Goal: Task Accomplishment & Management: Manage account settings

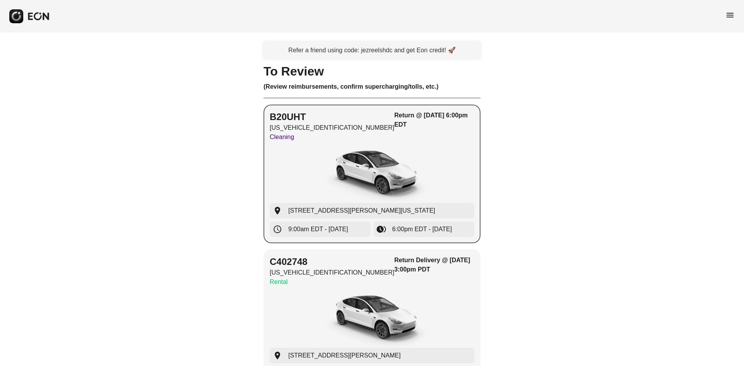
click at [402, 178] on img "button" at bounding box center [372, 174] width 116 height 58
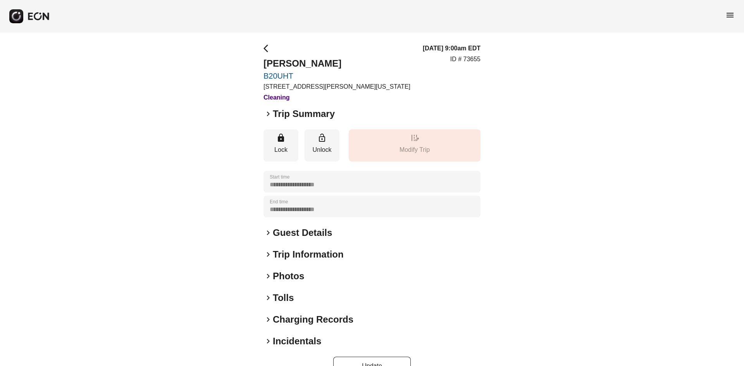
click at [722, 19] on div "menu" at bounding box center [372, 16] width 744 height 33
click at [724, 19] on div "menu" at bounding box center [372, 16] width 744 height 33
click at [733, 14] on span "menu" at bounding box center [729, 14] width 9 height 9
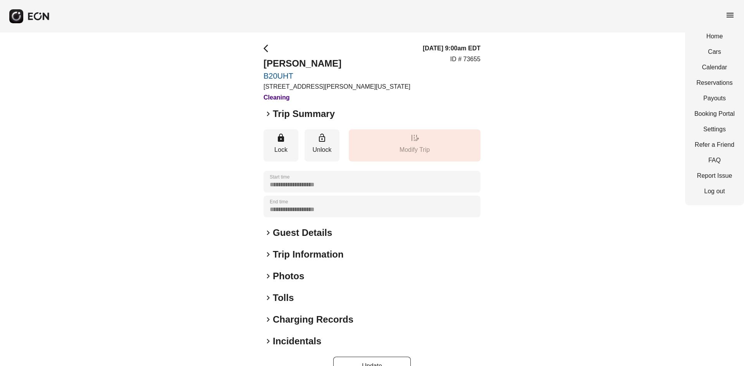
click at [722, 46] on div "Home Cars Calendar Reservations Payouts Booking Portal Settings Refer a Friend …" at bounding box center [714, 113] width 59 height 183
click at [712, 64] on link "Calendar" at bounding box center [714, 67] width 40 height 9
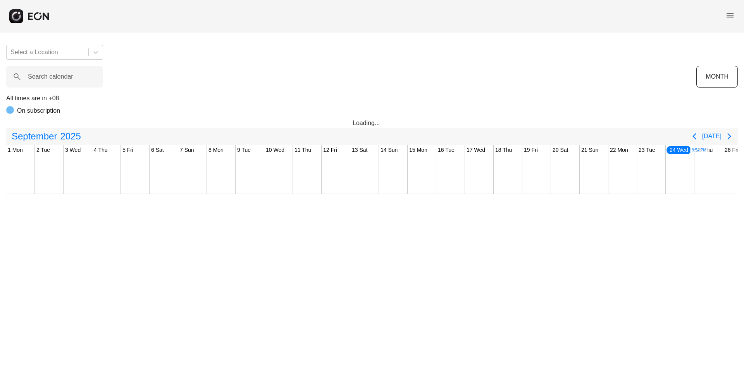
scroll to position [0, 128]
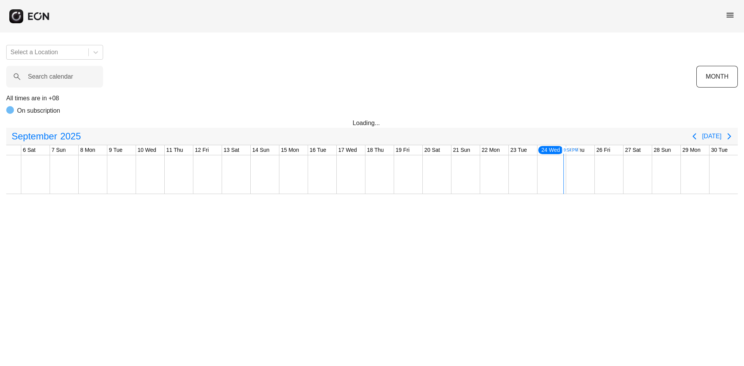
click at [727, 21] on div "menu" at bounding box center [729, 16] width 9 height 12
click at [732, 12] on span "menu" at bounding box center [729, 14] width 9 height 9
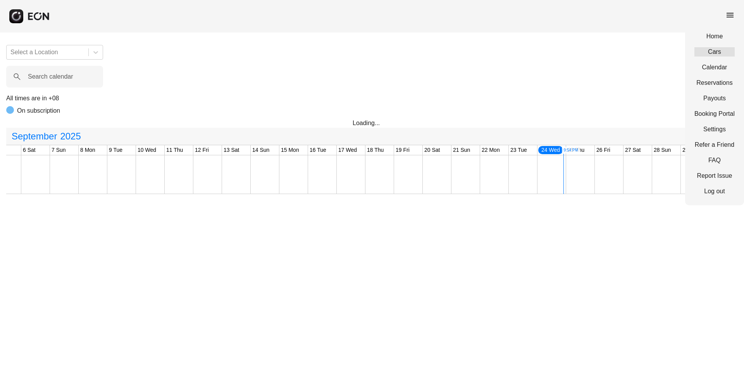
click at [720, 48] on link "Cars" at bounding box center [714, 51] width 40 height 9
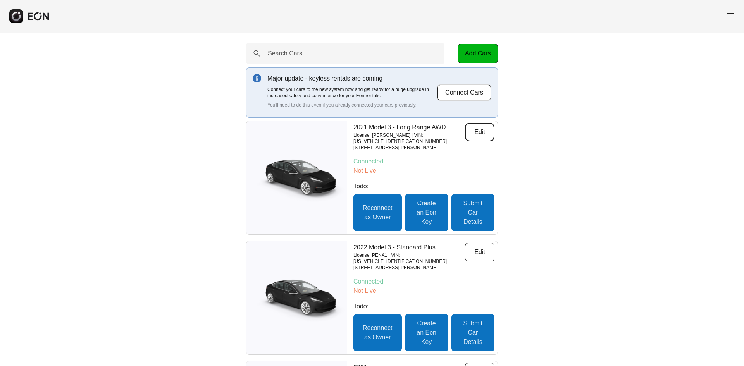
click at [476, 136] on button "Edit" at bounding box center [479, 132] width 29 height 19
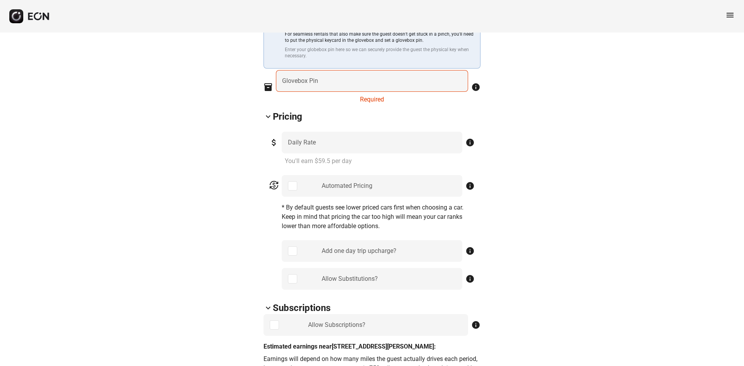
scroll to position [387, 0]
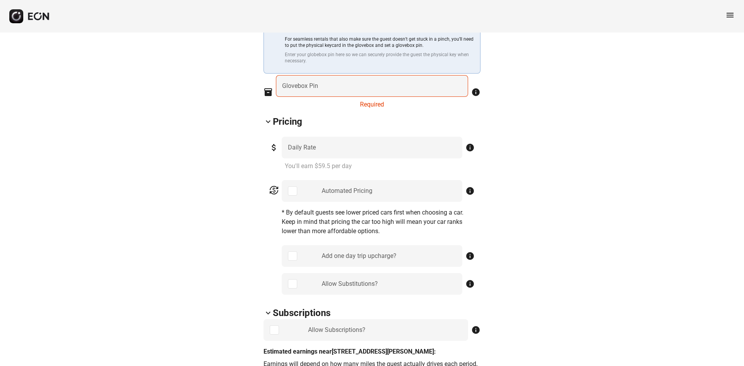
scroll to position [194, 0]
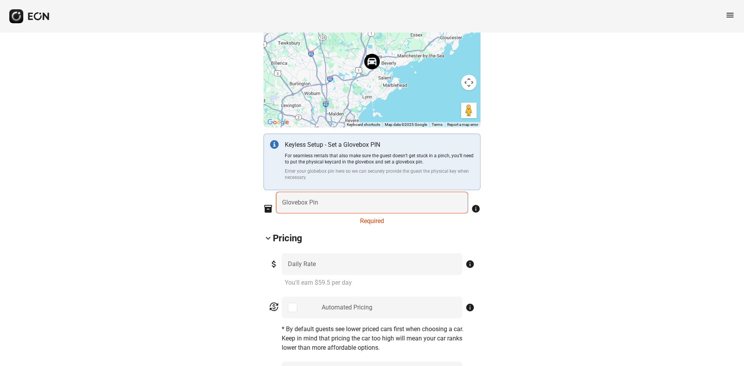
click at [727, 18] on span "menu" at bounding box center [729, 14] width 9 height 9
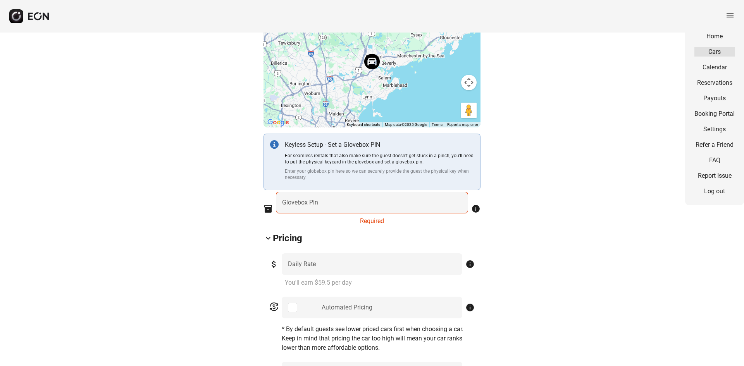
click at [716, 52] on link "Cars" at bounding box center [714, 51] width 40 height 9
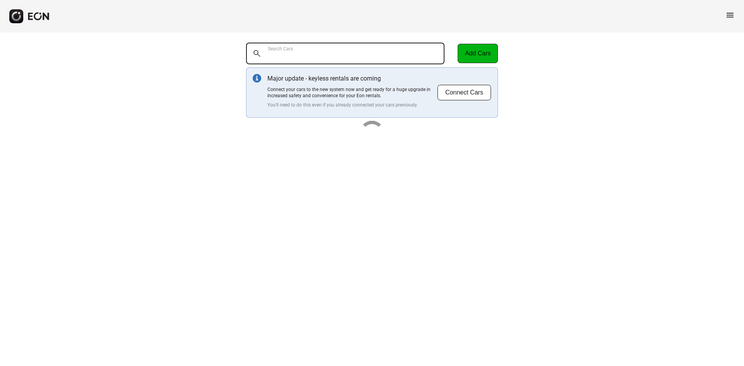
click at [356, 46] on Cars "Search Cars" at bounding box center [345, 54] width 198 height 22
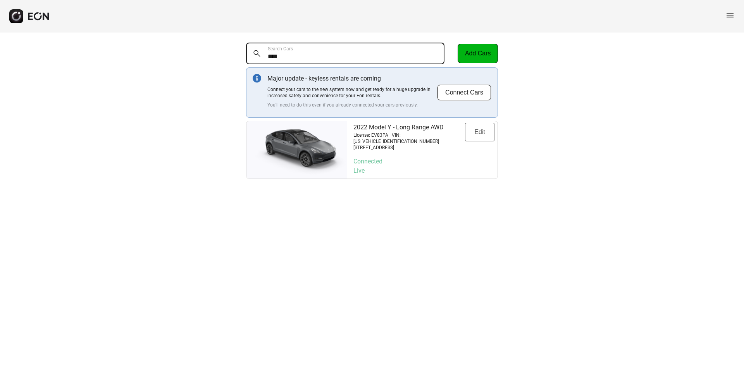
type Cars "****"
click at [479, 130] on button "Edit" at bounding box center [479, 132] width 29 height 19
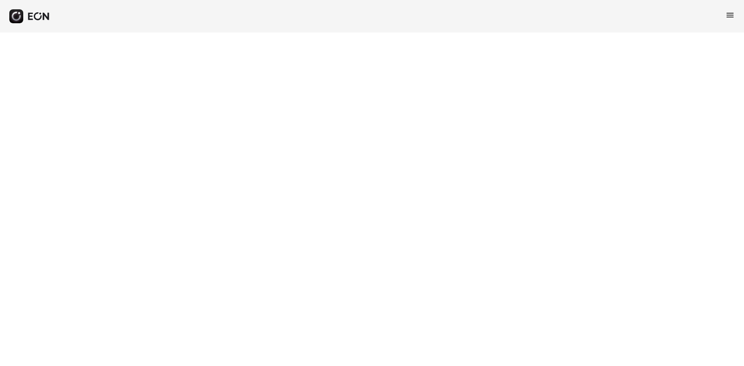
select select "**"
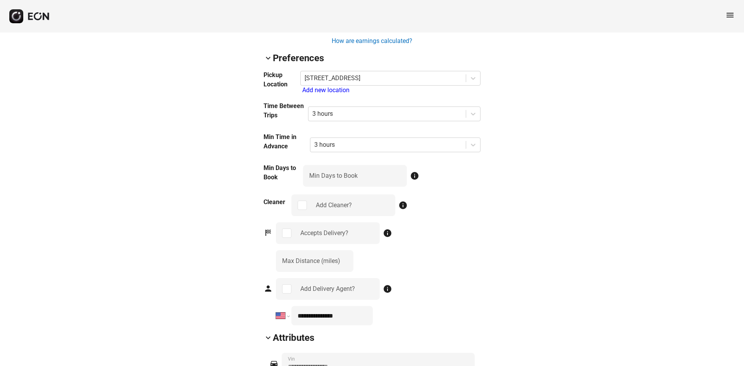
scroll to position [813, 0]
